Goal: Task Accomplishment & Management: Complete application form

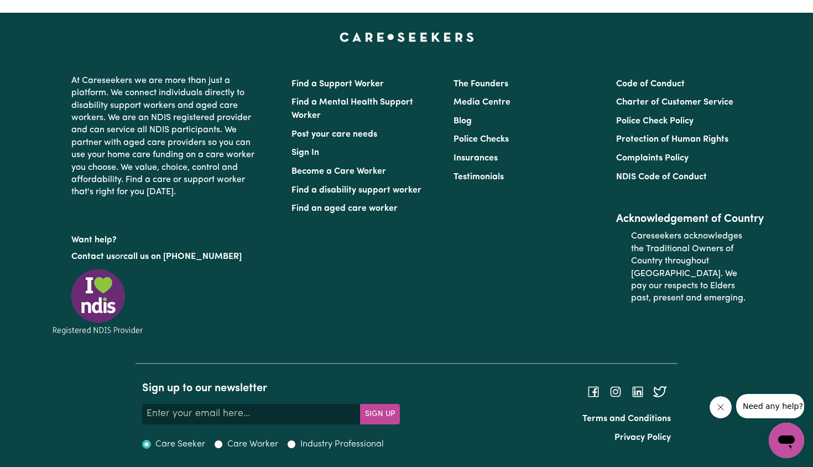
scroll to position [4236, 0]
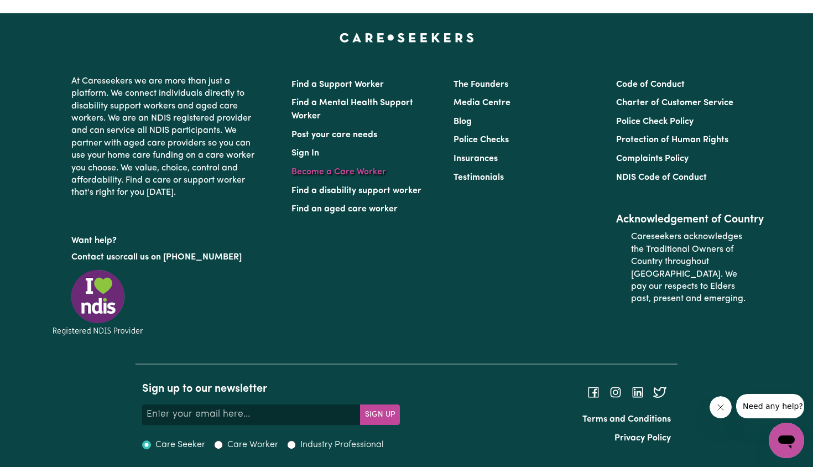
click at [297, 172] on link "Become a Care Worker" at bounding box center [338, 172] width 95 height 9
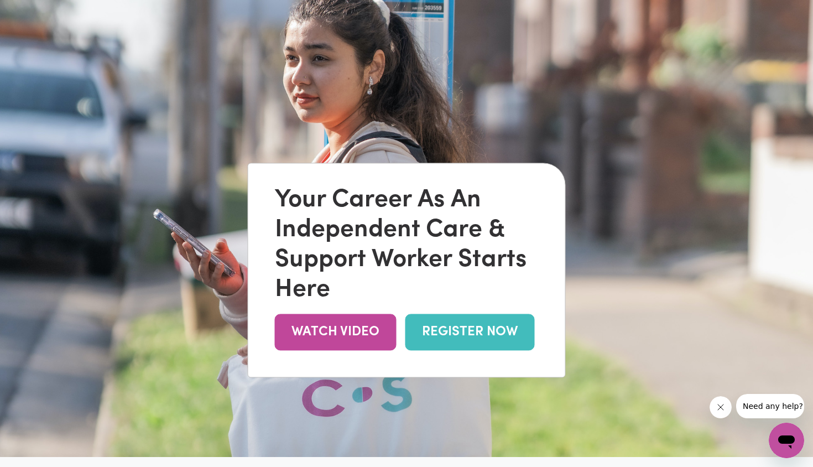
scroll to position [48, 0]
click at [428, 338] on link "REGISTER NOW" at bounding box center [469, 333] width 129 height 36
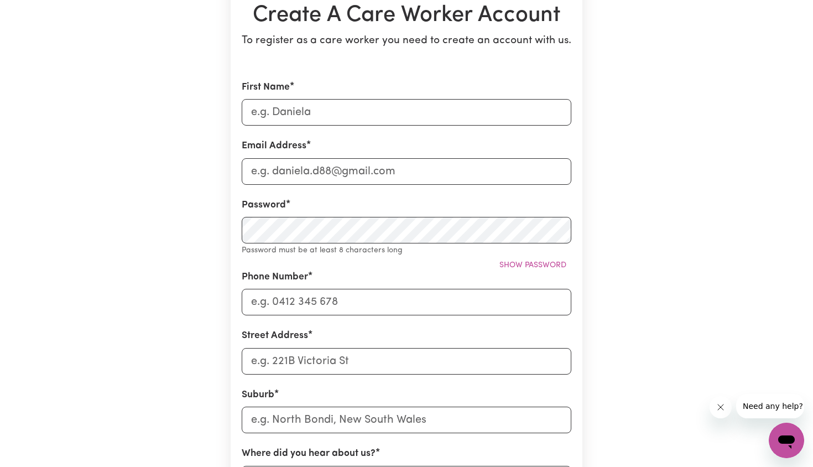
scroll to position [123, 0]
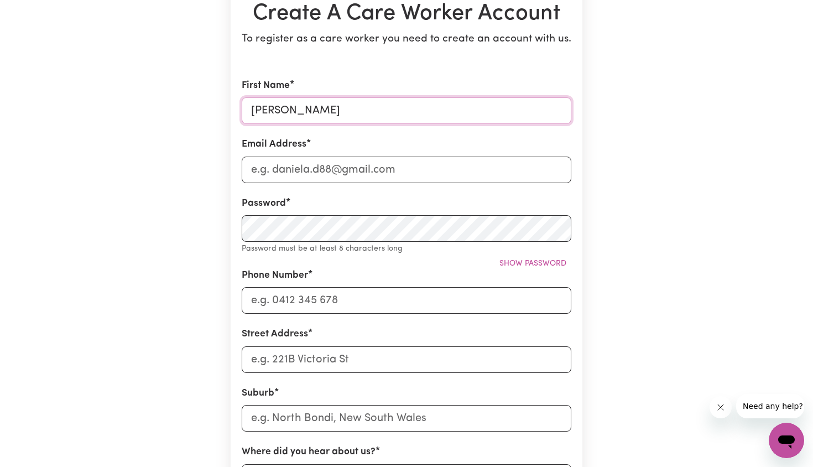
type input "Shikha"
type input "shikha0754@outlook.com"
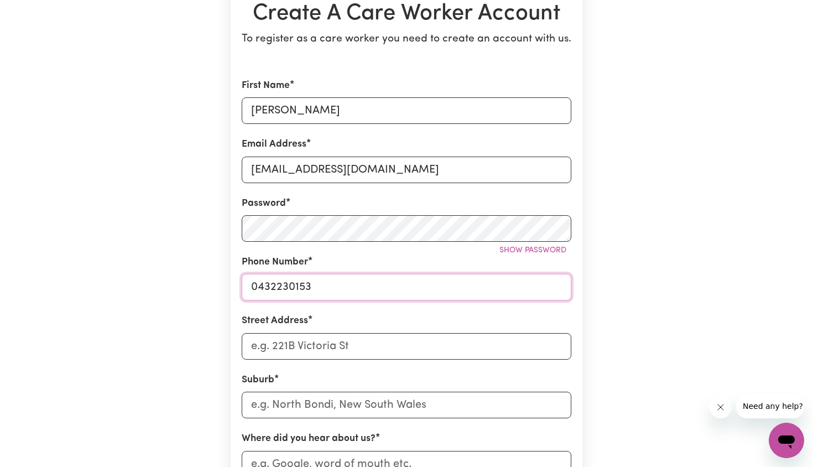
type input "0432230153"
type input "12 b"
type input "12 Bensara Place"
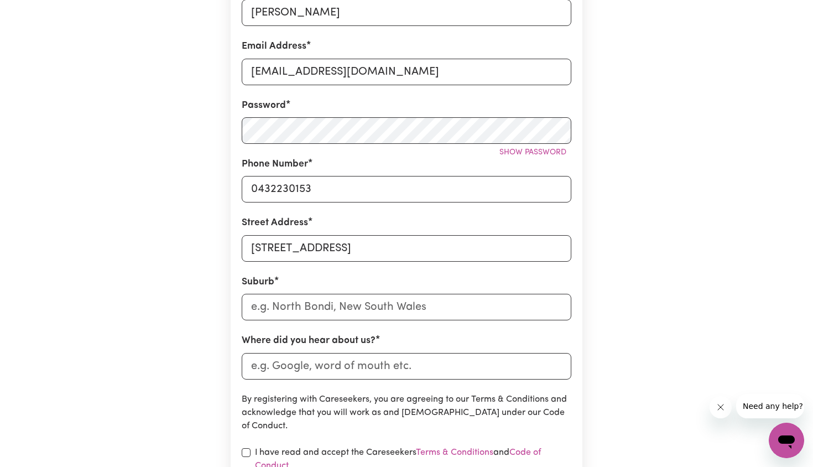
scroll to position [224, 0]
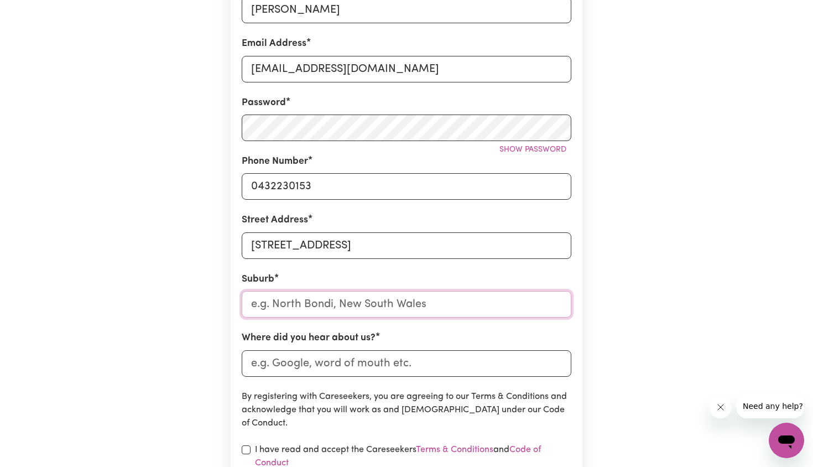
click at [299, 301] on input "text" at bounding box center [407, 304] width 330 height 27
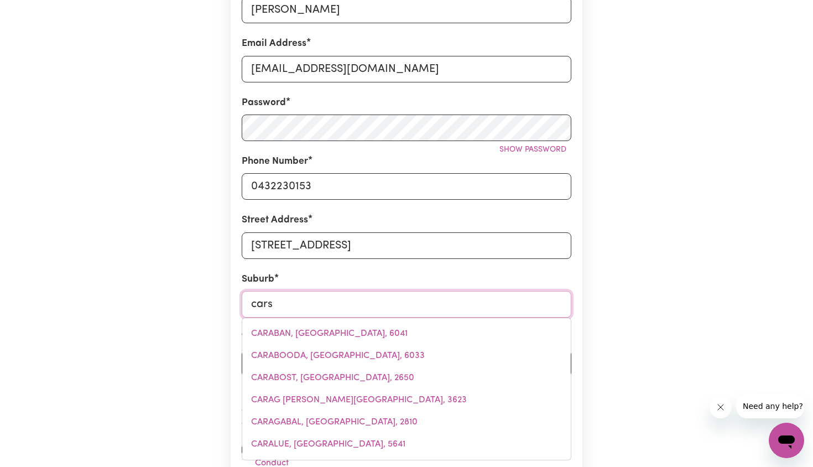
type input "carse"
type input "carseLDINE, Queensland, 4034"
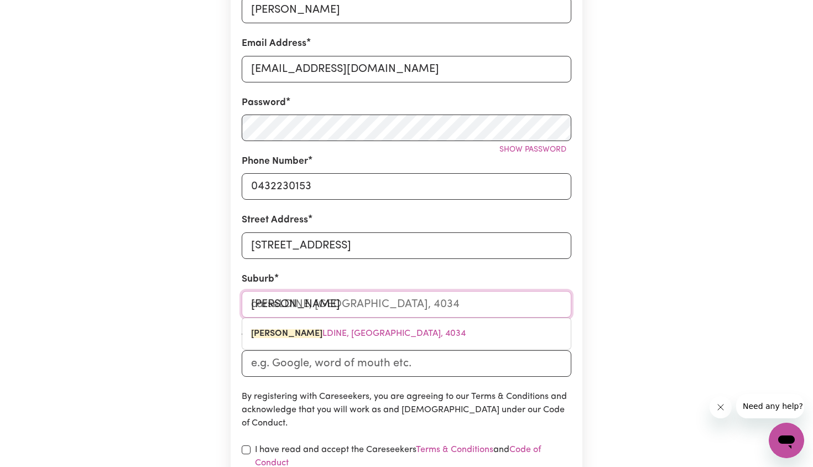
type input "carsel"
type input "carselDINE, Queensland, 4034"
type input "carseld"
type input "carseldINE, Queensland, 4034"
type input "carseldi"
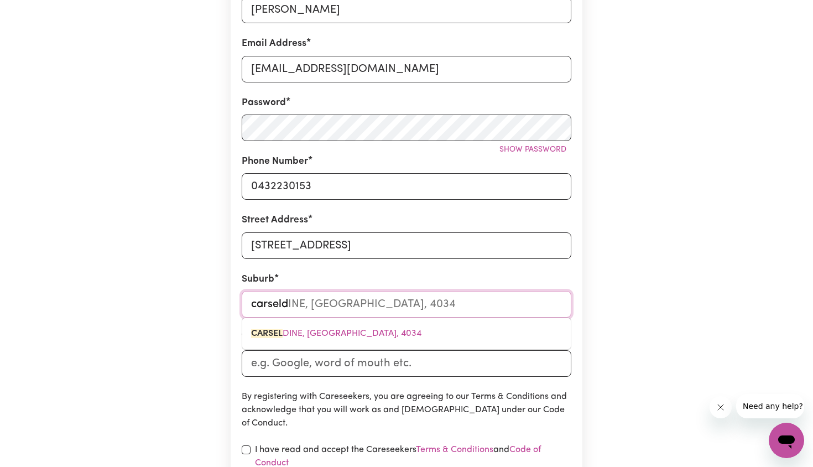
type input "carseldiNE, Queensland, 4034"
type input "carseldin"
type input "carseldinE, Queensland, 4034"
type input "carseldine"
type input "carseldine, Queensland, 4034"
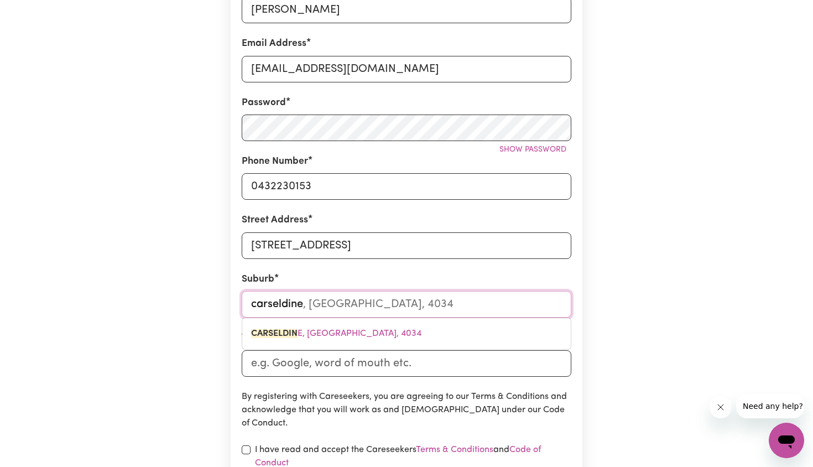
type input "Carseldine"
type input "Carseldin"
type input "CarseldinE, Queensland, 4034"
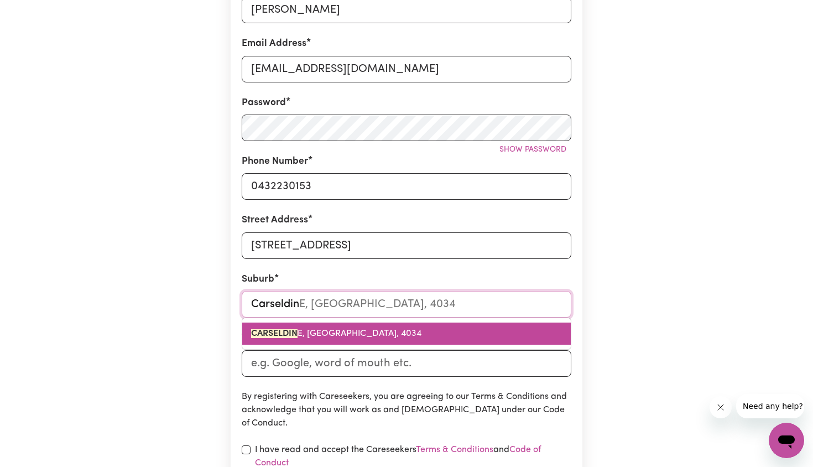
click at [287, 334] on mark "CARSELDIN" at bounding box center [274, 333] width 46 height 9
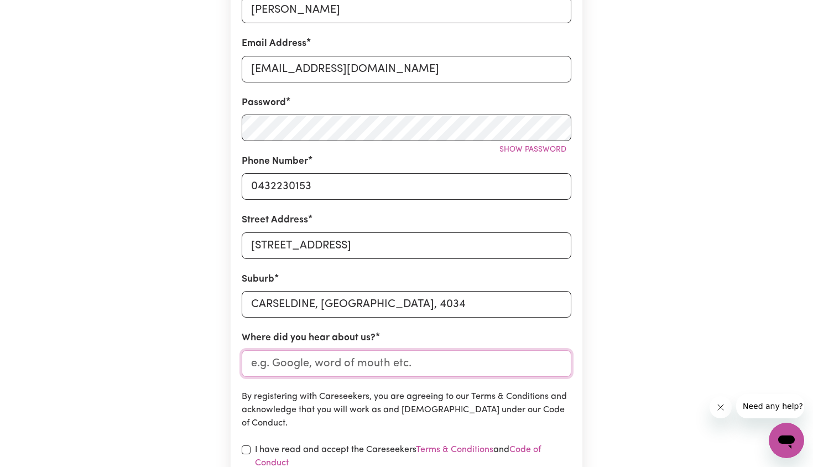
click at [287, 372] on input "Where did you hear about us?" at bounding box center [407, 363] width 330 height 27
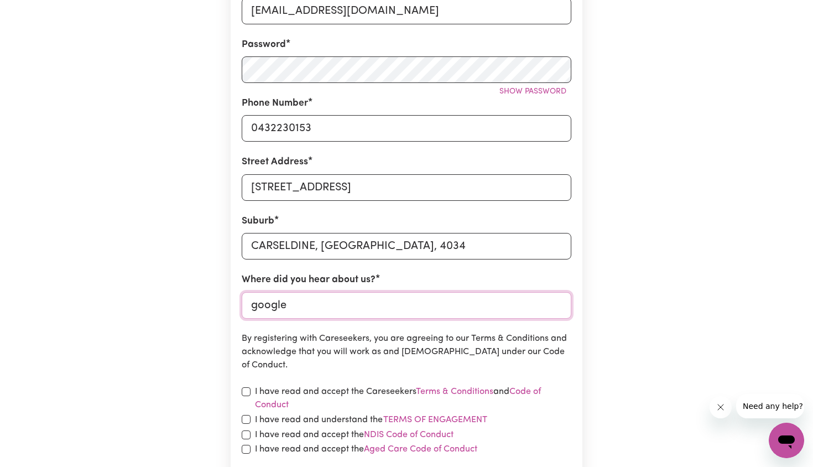
scroll to position [331, 0]
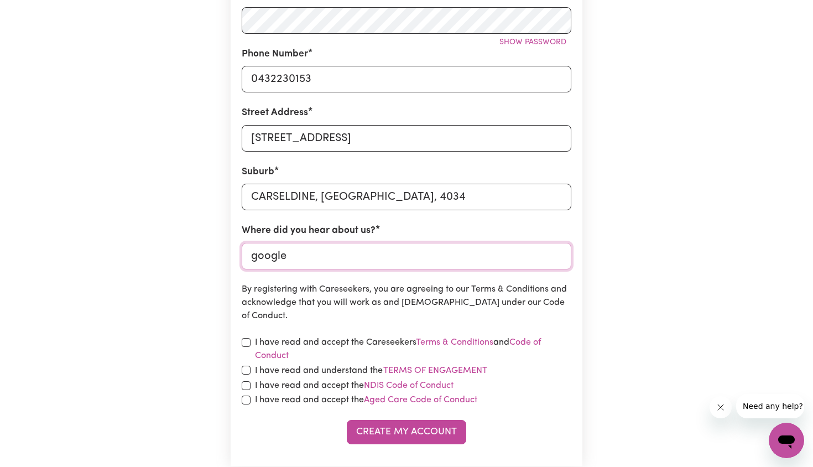
type input "google"
click at [245, 384] on input "checkbox" at bounding box center [246, 385] width 9 height 9
checkbox input "true"
click at [245, 395] on input "checkbox" at bounding box center [246, 399] width 9 height 9
checkbox input "true"
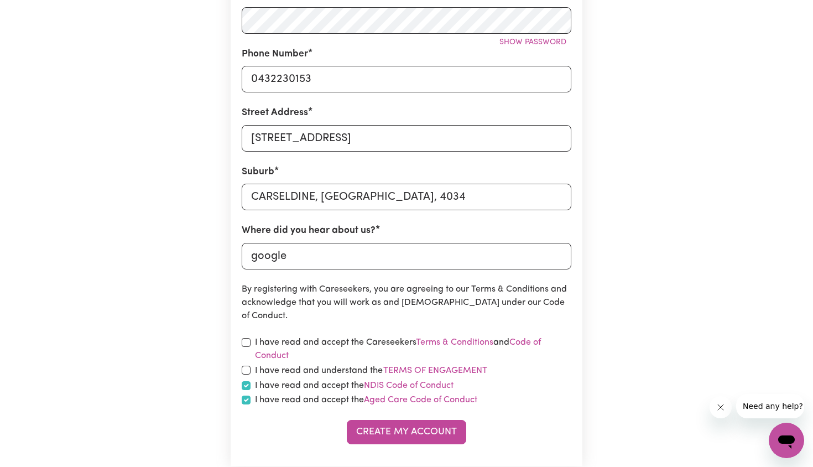
click at [245, 365] on input "checkbox" at bounding box center [246, 369] width 9 height 9
checkbox input "true"
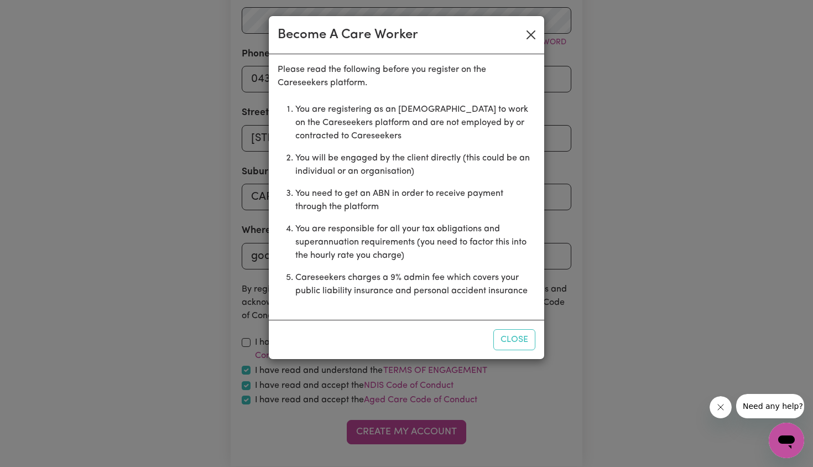
click at [534, 35] on button "Close" at bounding box center [531, 35] width 18 height 18
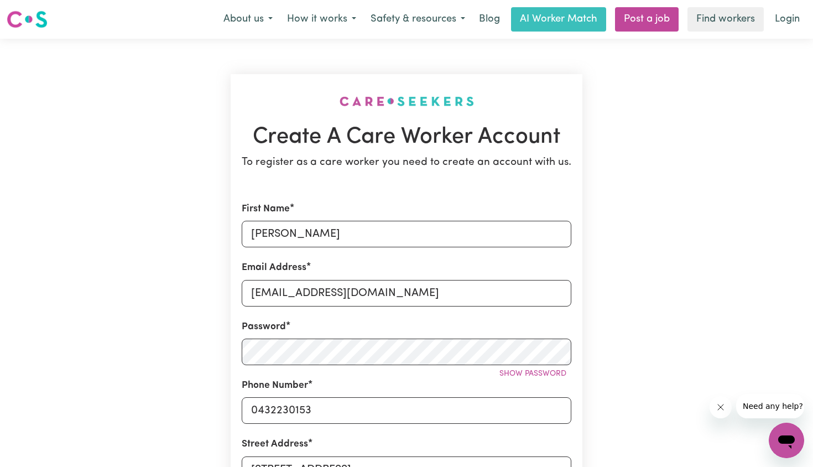
scroll to position [0, 0]
